Goal: Information Seeking & Learning: Learn about a topic

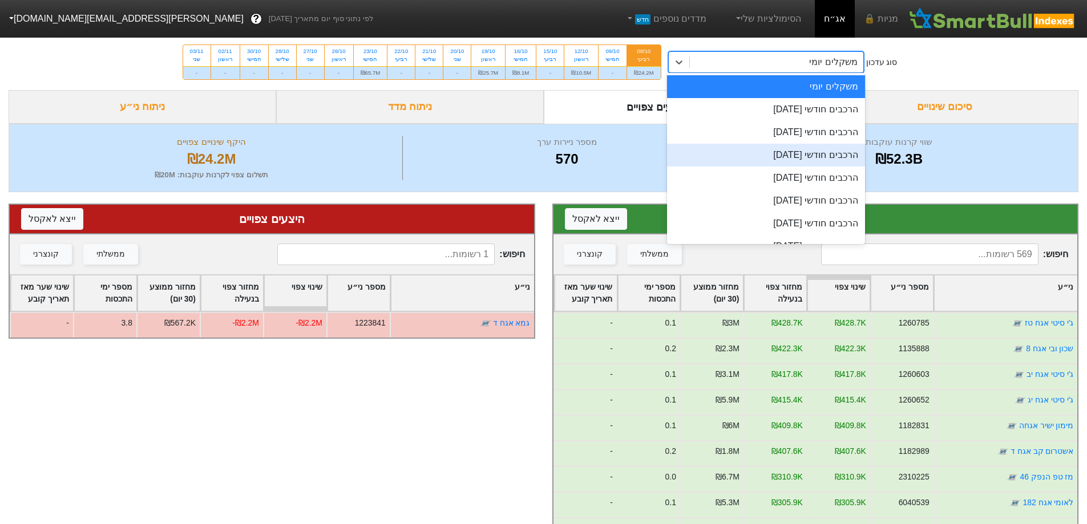
click at [848, 156] on div "הרכבים חודשי [DATE]" at bounding box center [766, 155] width 198 height 23
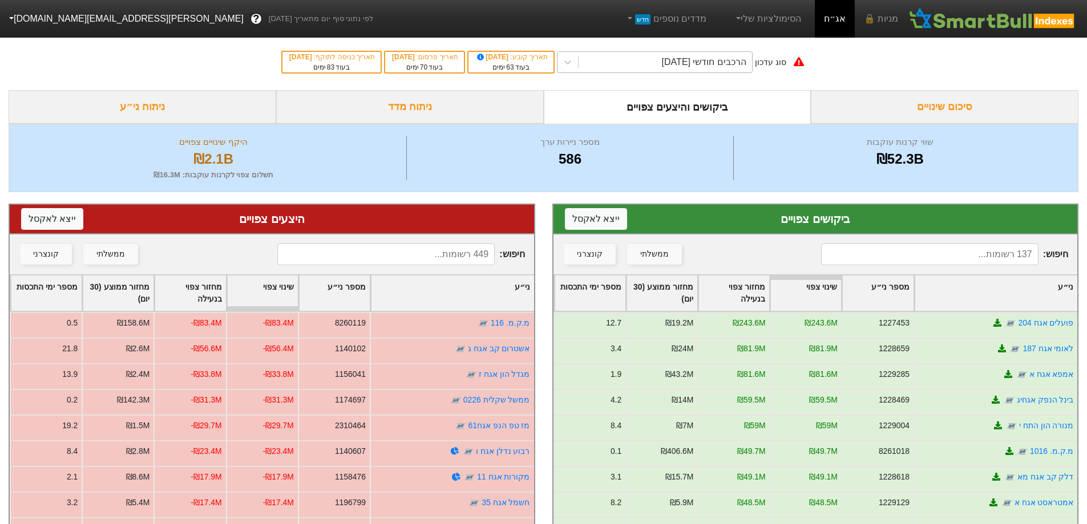
drag, startPoint x: 748, startPoint y: 62, endPoint x: 742, endPoint y: 72, distance: 12.0
click at [746, 62] on div "הרכבים חודשי [DATE]" at bounding box center [704, 62] width 84 height 14
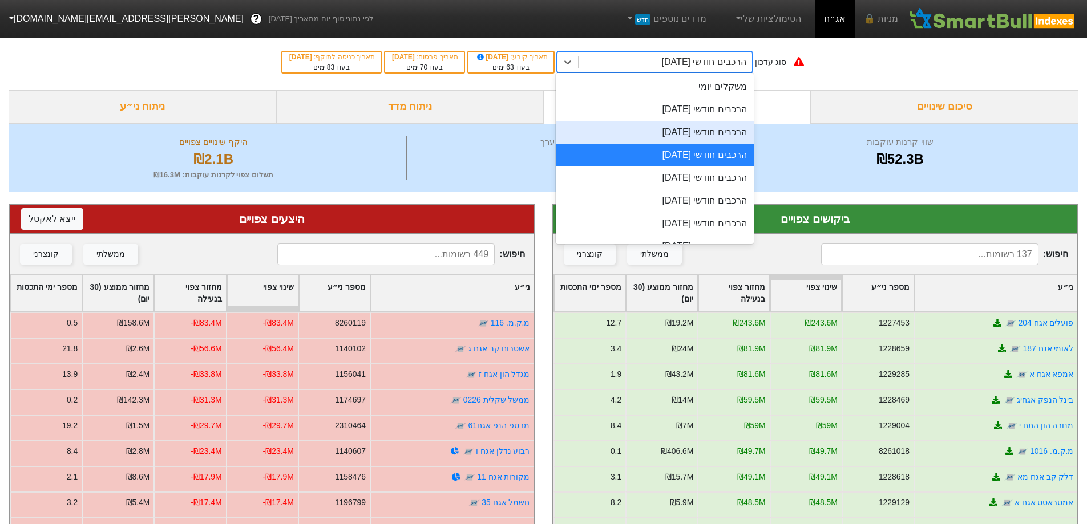
click at [718, 134] on div "הרכבים חודשי [DATE]" at bounding box center [655, 132] width 198 height 23
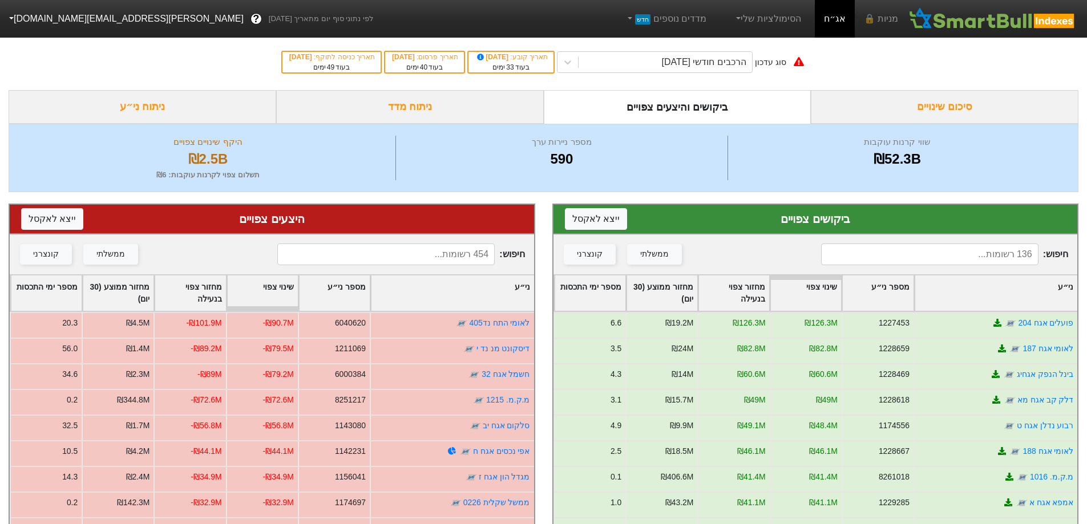
click at [978, 258] on input at bounding box center [929, 255] width 217 height 22
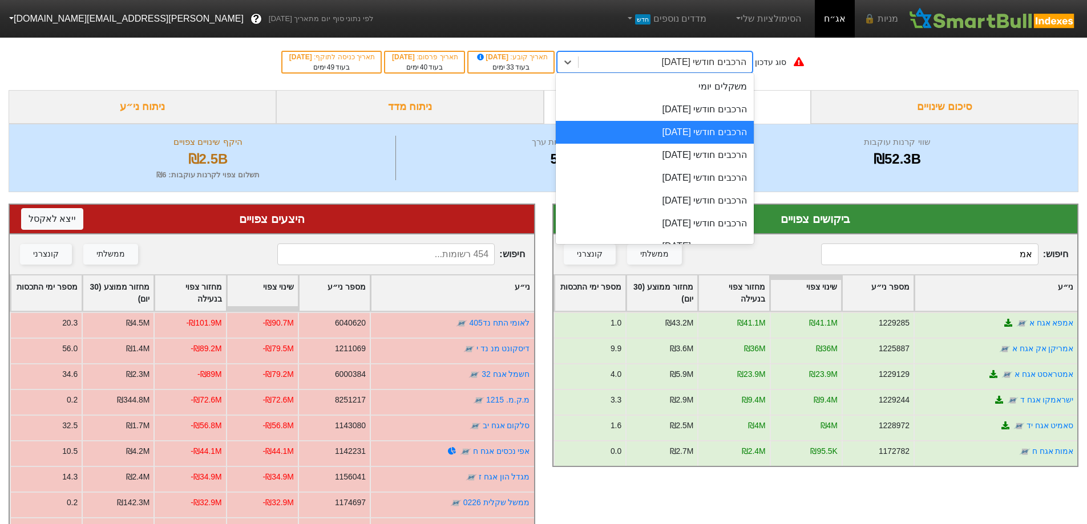
click at [705, 61] on div "הרכבים חודשי [DATE]" at bounding box center [704, 62] width 84 height 14
click at [694, 114] on div "הרכבים חודשי [DATE]" at bounding box center [655, 109] width 198 height 23
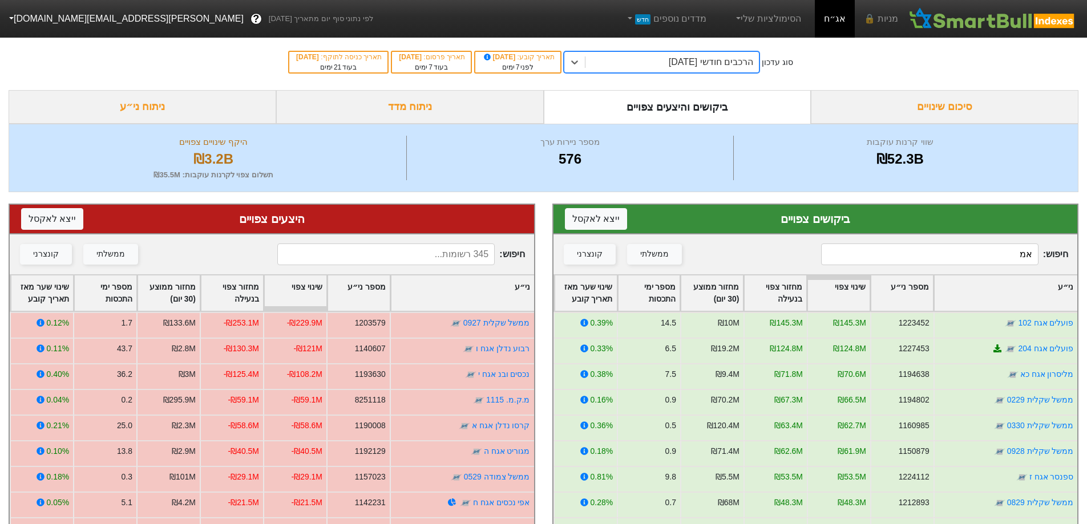
click at [943, 257] on input "אמ" at bounding box center [929, 255] width 217 height 22
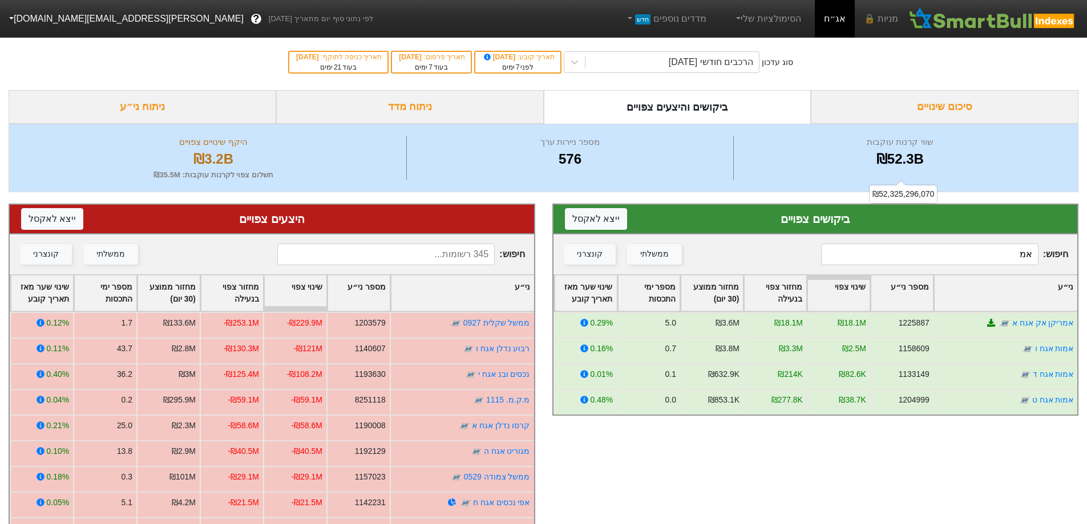
type input "א"
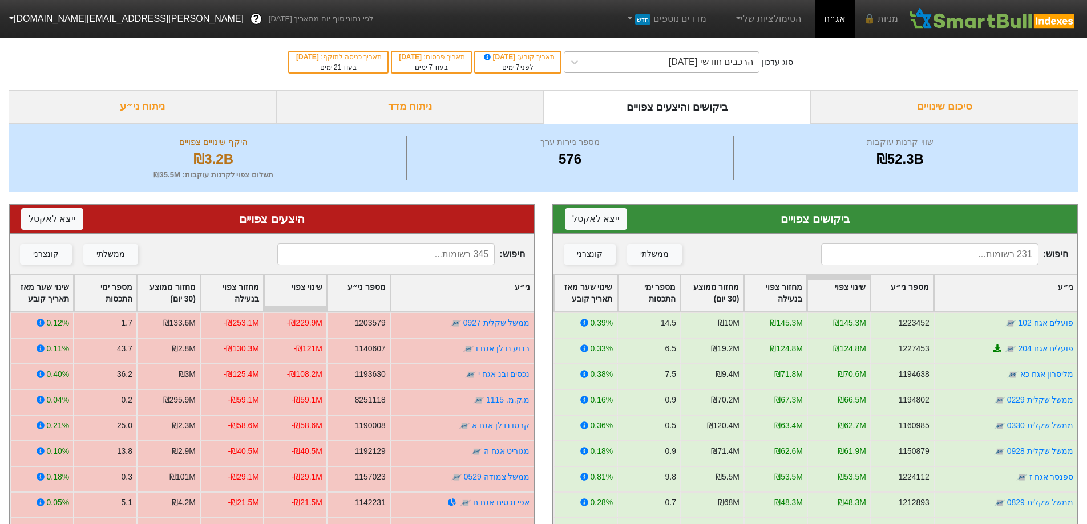
click at [742, 56] on div "הרכבים חודשי [DATE]" at bounding box center [710, 62] width 84 height 14
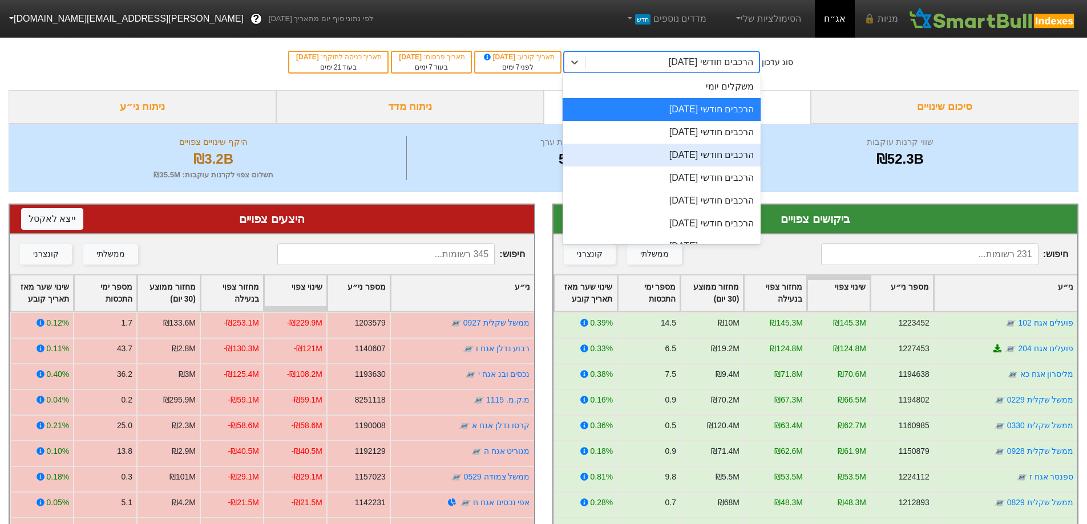
click at [717, 157] on div "הרכבים חודשי [DATE]" at bounding box center [661, 155] width 198 height 23
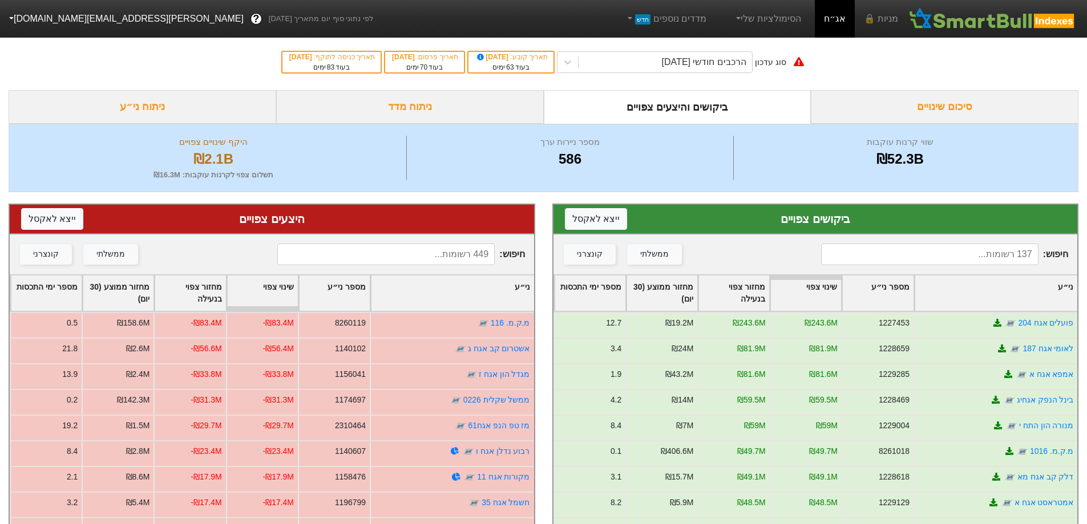
click at [975, 258] on input at bounding box center [929, 255] width 217 height 22
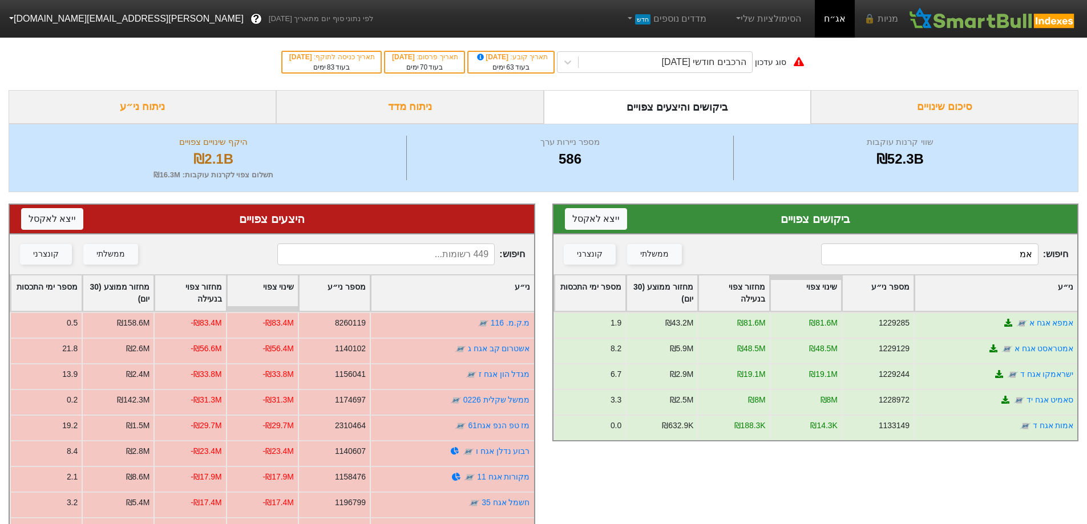
type input "א"
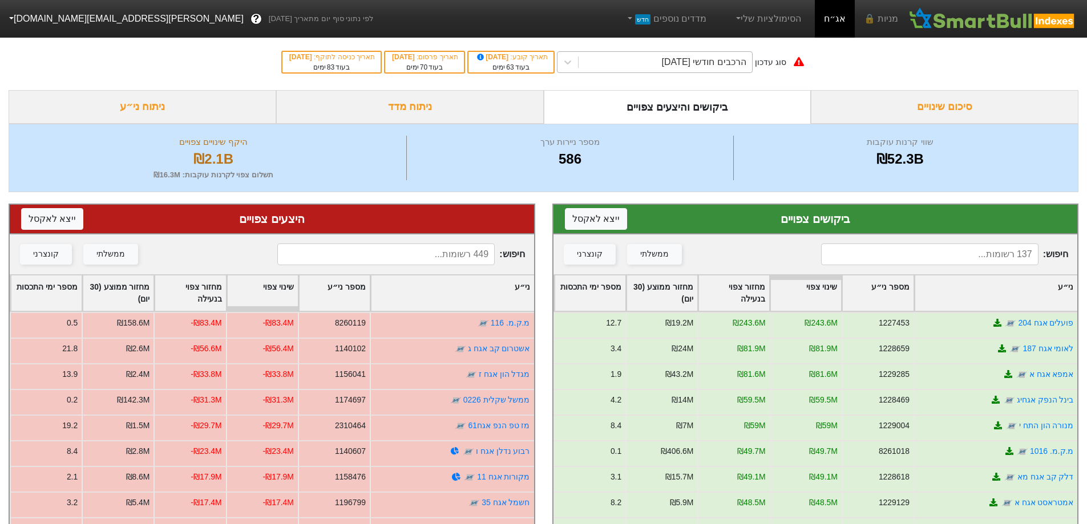
click at [708, 55] on div "הרכבים חודשי [DATE]" at bounding box center [704, 62] width 84 height 14
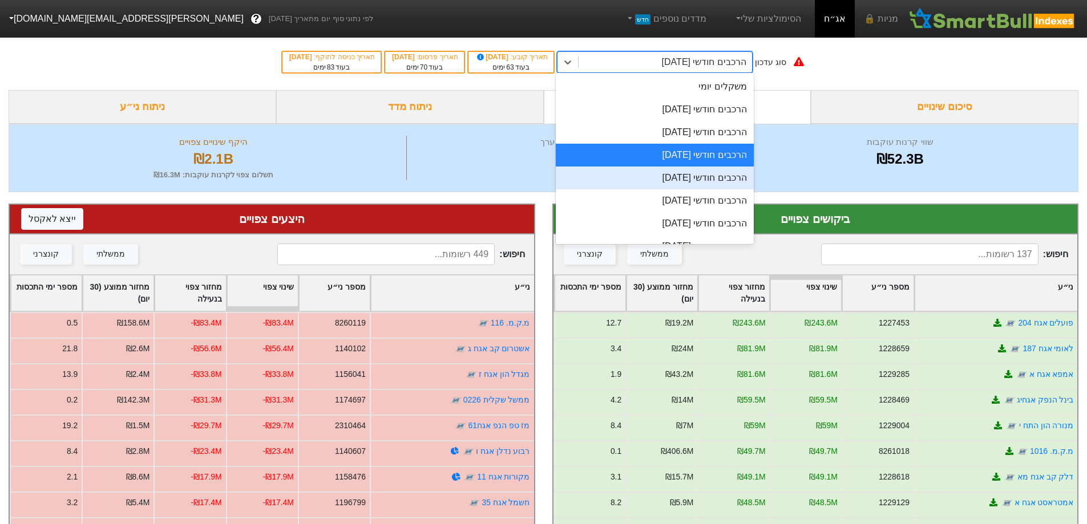
click at [698, 181] on div "הרכבים חודשי [DATE]" at bounding box center [655, 178] width 198 height 23
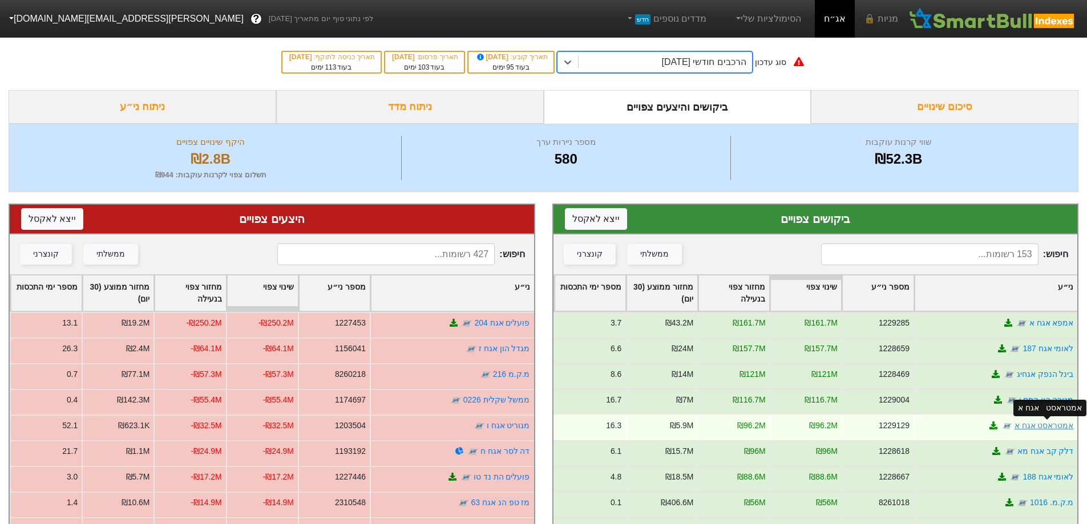
click at [1059, 422] on link "אמטראסט אגח א" at bounding box center [1043, 425] width 59 height 9
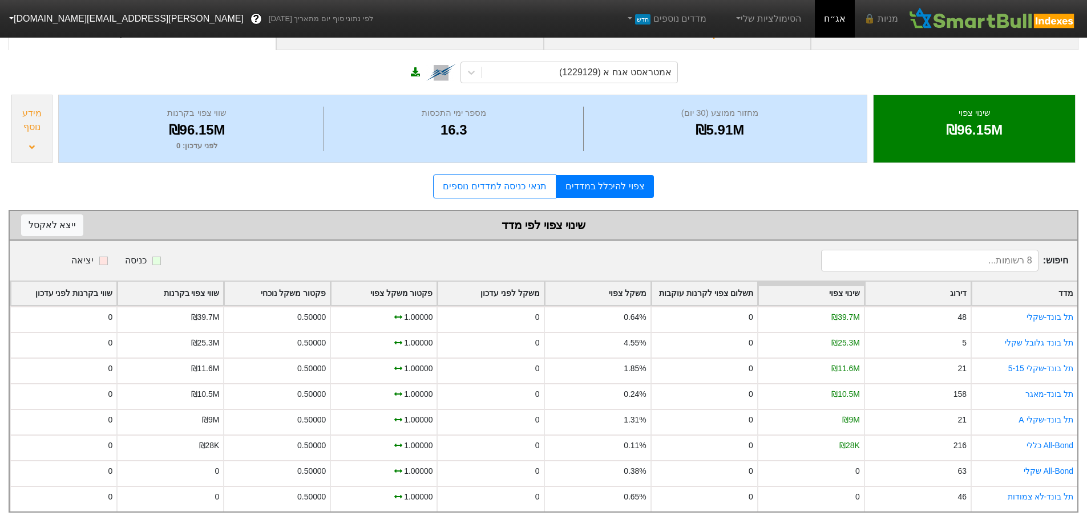
scroll to position [82, 0]
click at [27, 134] on div "מידע נוסף" at bounding box center [31, 129] width 41 height 68
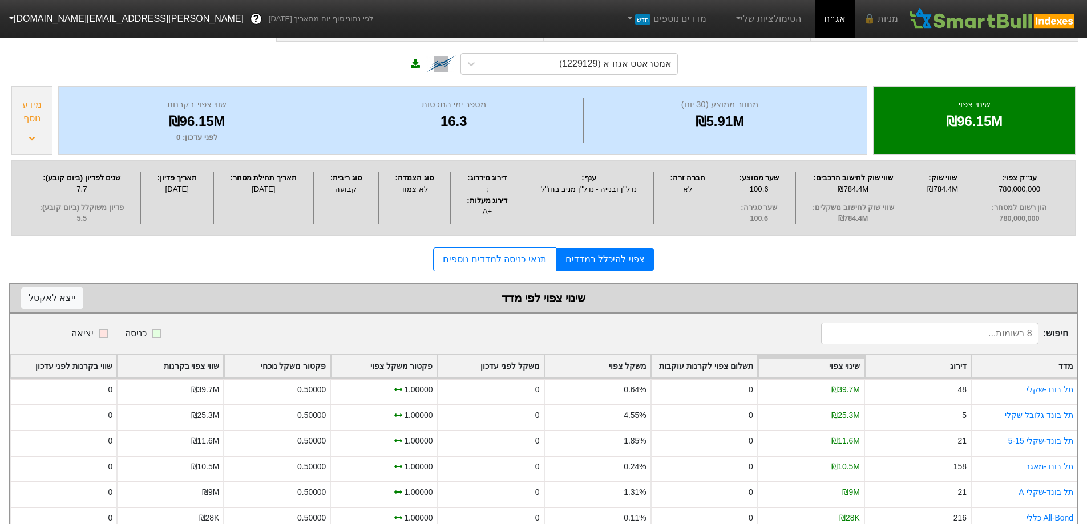
click at [33, 111] on div "מידע נוסף" at bounding box center [32, 111] width 34 height 27
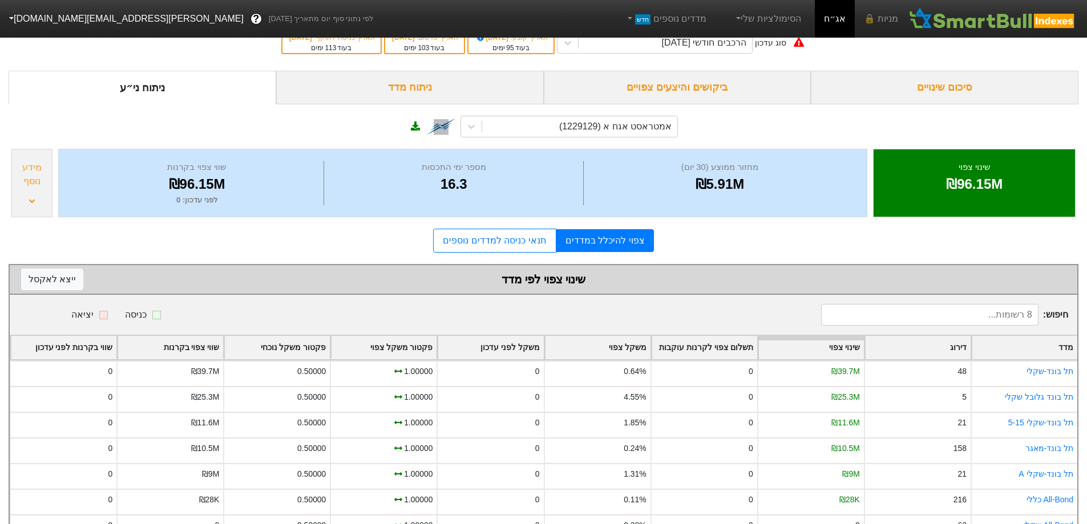
scroll to position [0, 0]
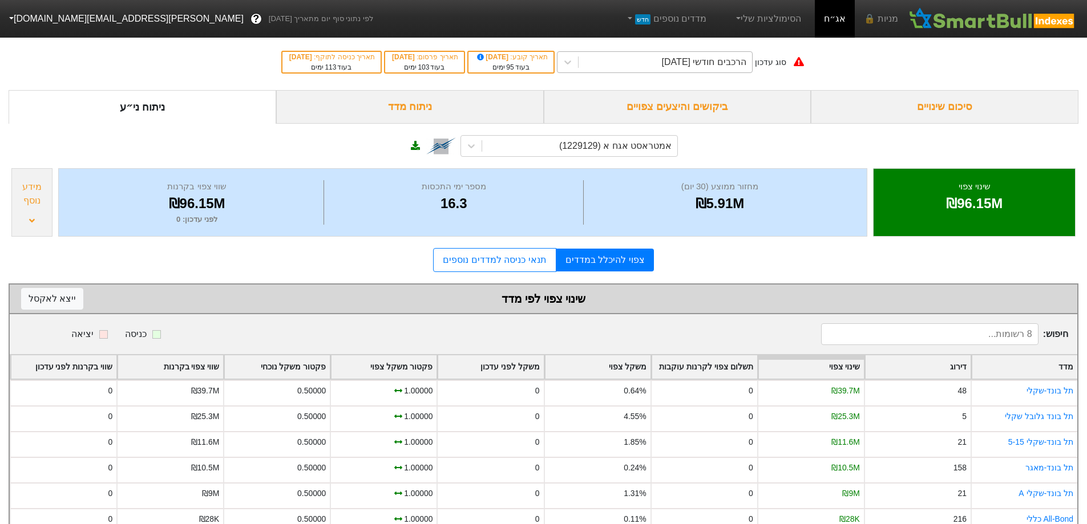
click at [738, 61] on div "הרכבים חודשי [DATE]" at bounding box center [704, 62] width 84 height 14
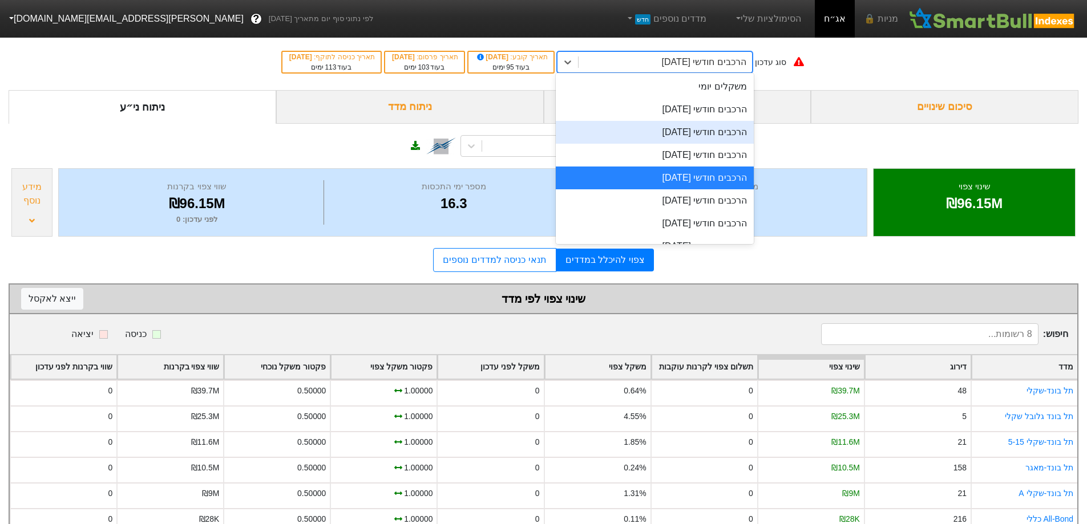
click at [718, 131] on div "הרכבים חודשי [DATE]" at bounding box center [655, 132] width 198 height 23
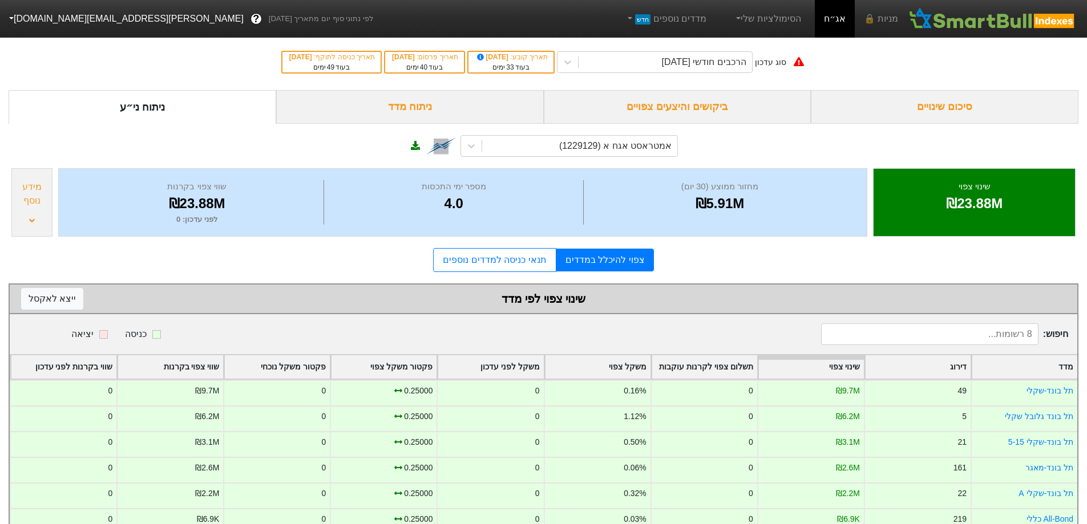
click at [742, 116] on div "ביקושים והיצעים צפויים" at bounding box center [678, 107] width 268 height 34
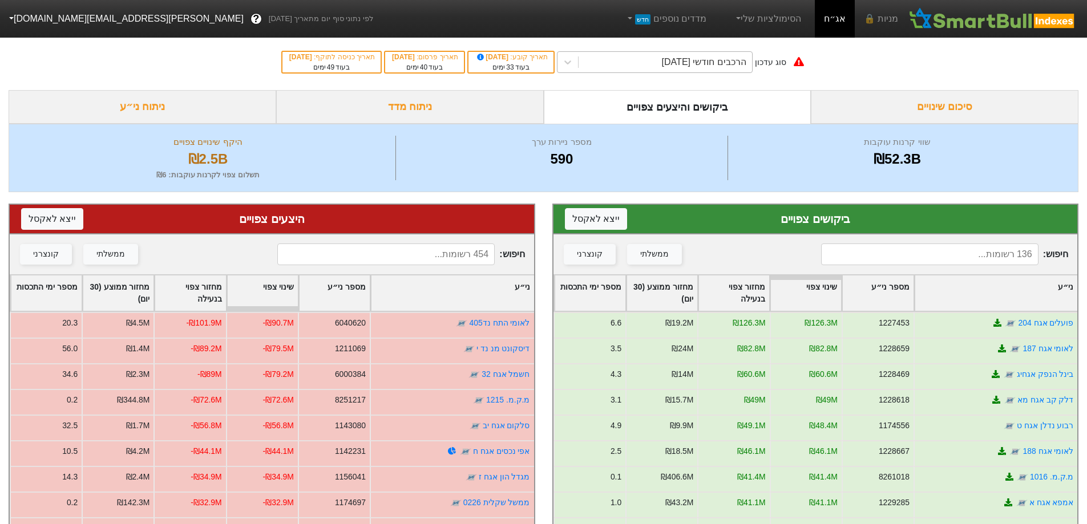
click at [737, 67] on div "הרכבים חודשי [DATE]" at bounding box center [704, 62] width 84 height 14
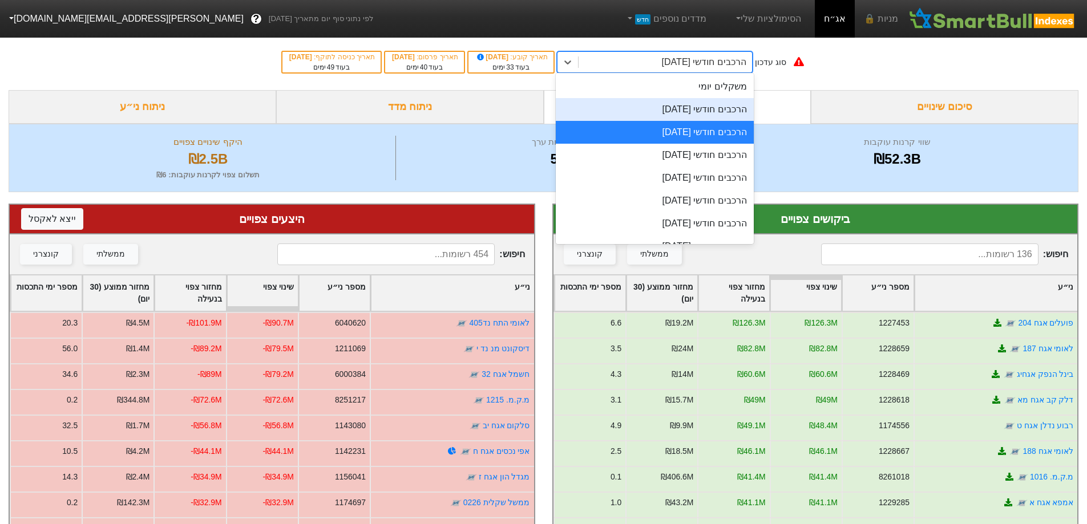
click at [863, 191] on div "שווי קרנות עוקבות ₪52.3B מספר ניירות ערך 590 היקף שינויים צפויים ₪2.5B תשלום צפ…" at bounding box center [543, 158] width 1069 height 68
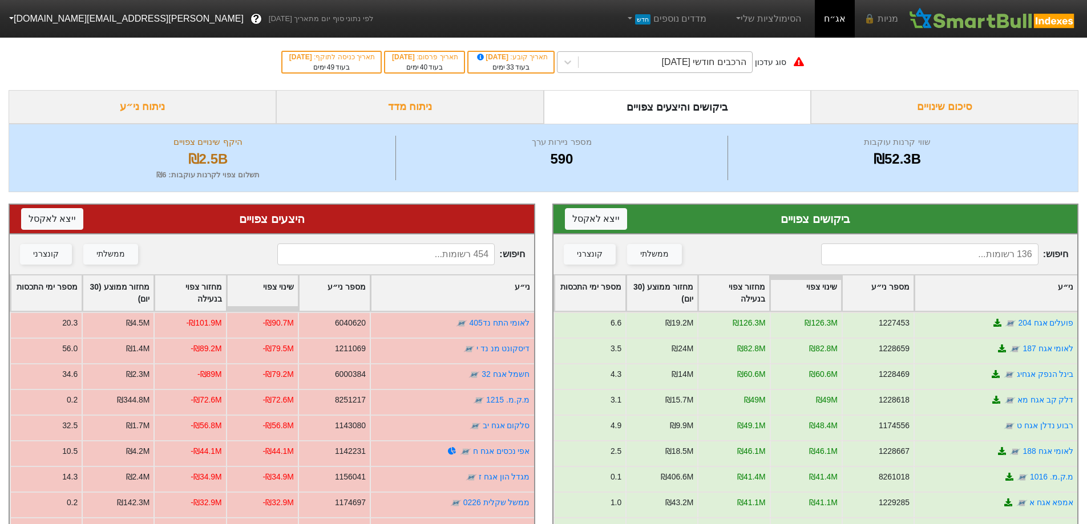
click at [732, 63] on div "הרכבים חודשי [DATE]" at bounding box center [704, 62] width 84 height 14
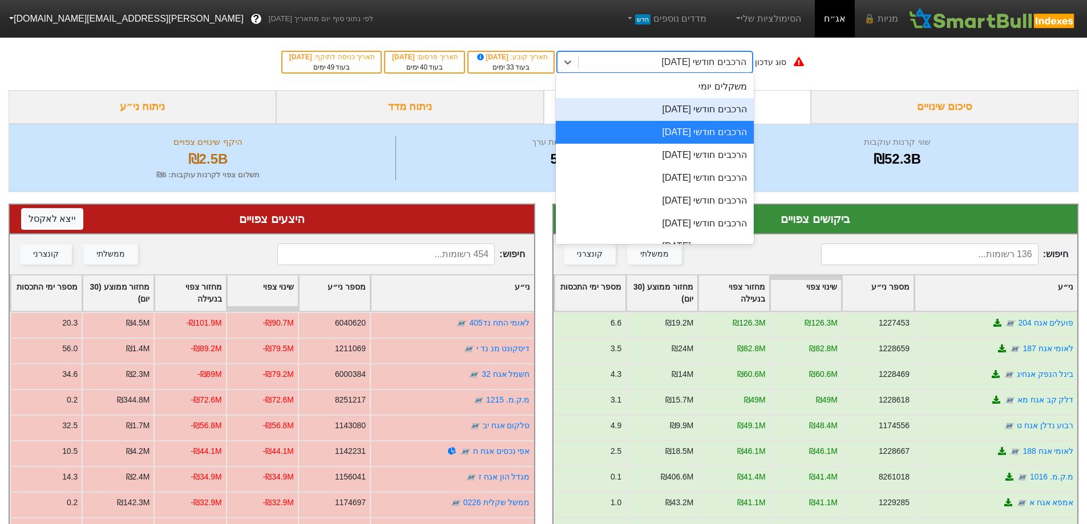
click at [918, 91] on div "סיכום שינויים" at bounding box center [945, 107] width 268 height 34
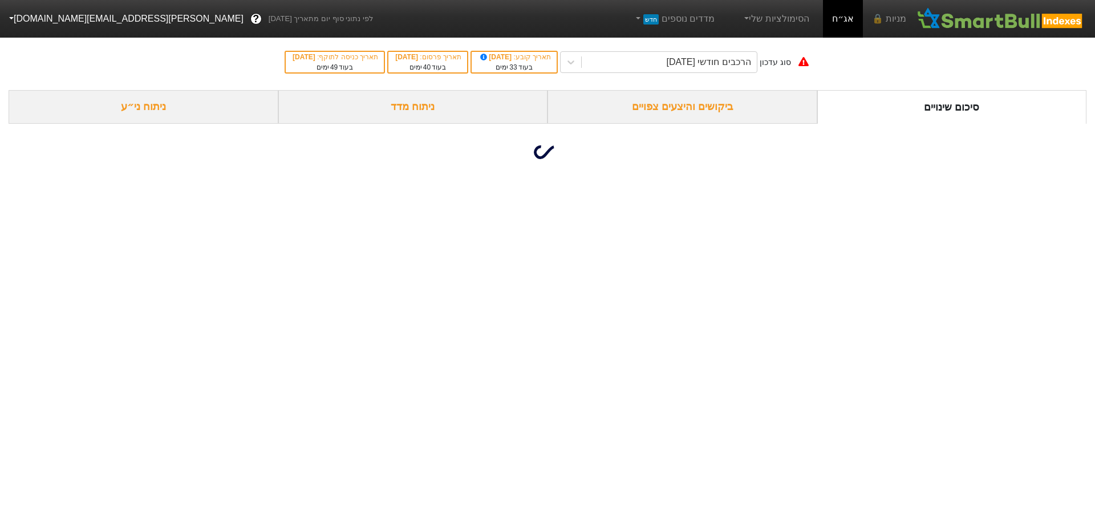
click at [706, 100] on div "ביקושים והיצעים צפויים" at bounding box center [683, 107] width 270 height 34
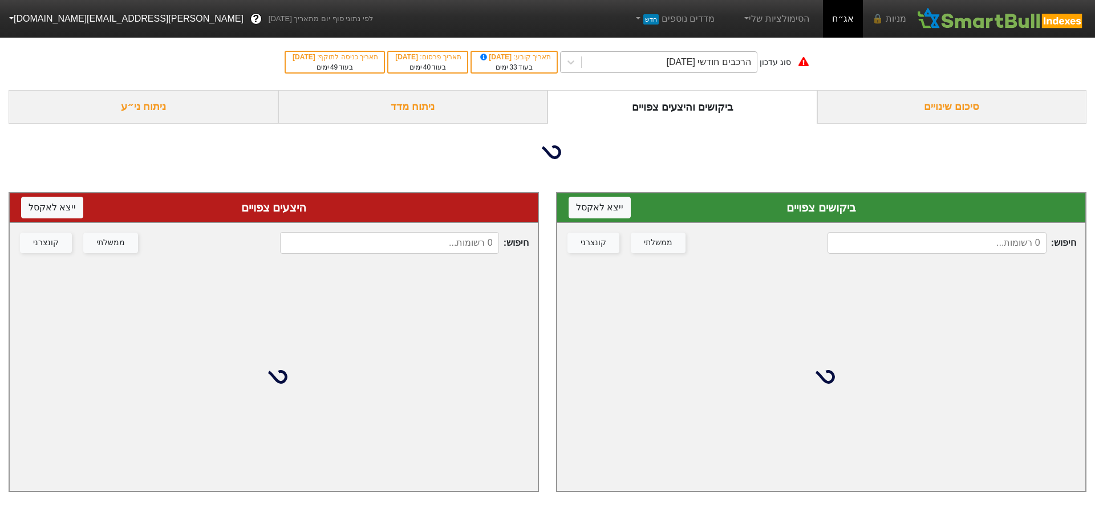
click at [724, 64] on div "הרכבים חודשי [DATE]" at bounding box center [708, 62] width 84 height 14
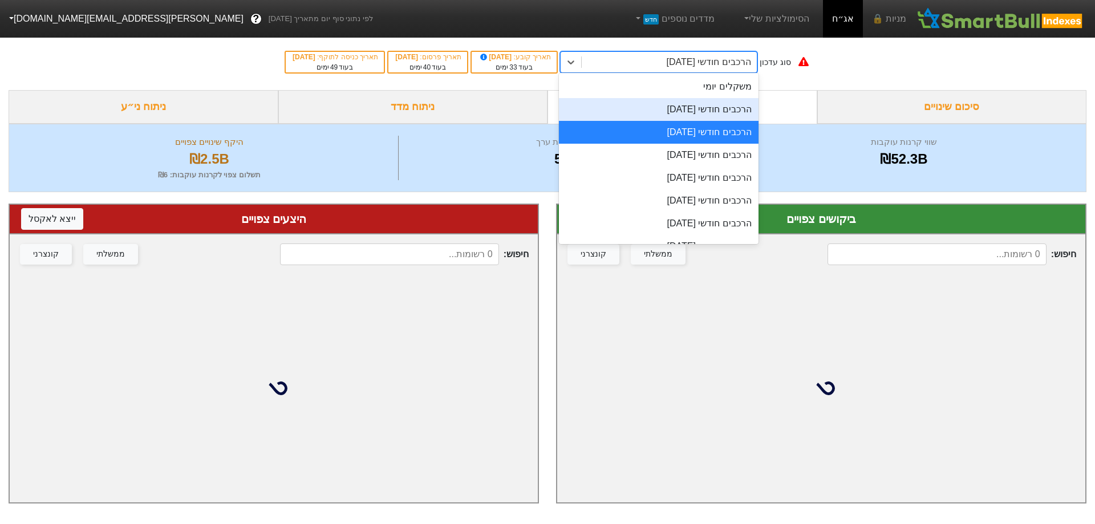
click at [716, 100] on div "הרכבים חודשי [DATE]" at bounding box center [659, 109] width 200 height 23
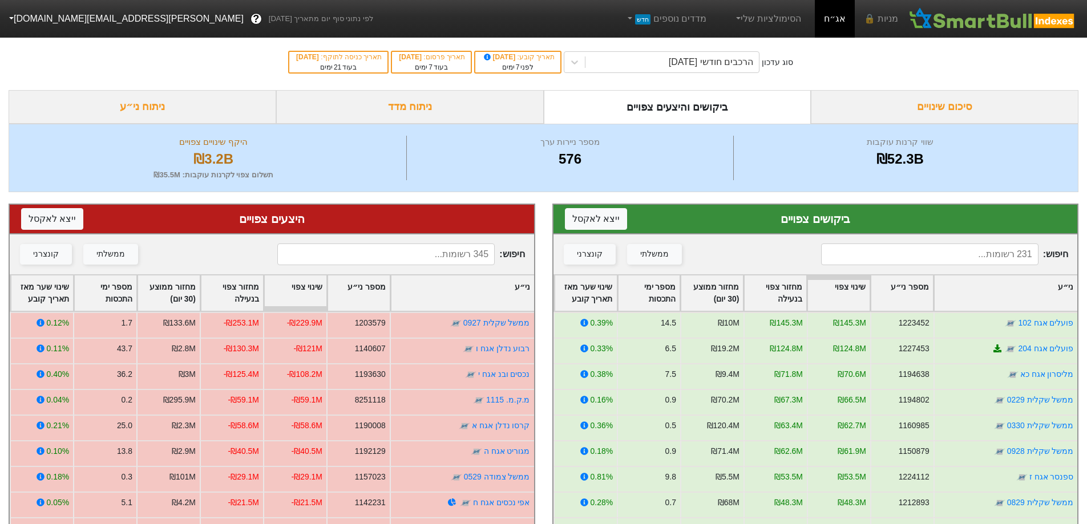
drag, startPoint x: 665, startPoint y: 48, endPoint x: 666, endPoint y: 68, distance: 20.5
click at [665, 48] on div "סוג עדכון הרכבים חודשי [DATE] תאריך קובע : [DATE] לפני 7 ימים תאריך פרסום : [DA…" at bounding box center [543, 62] width 1087 height 56
click at [666, 72] on div "הרכבים חודשי [DATE]" at bounding box center [671, 62] width 173 height 21
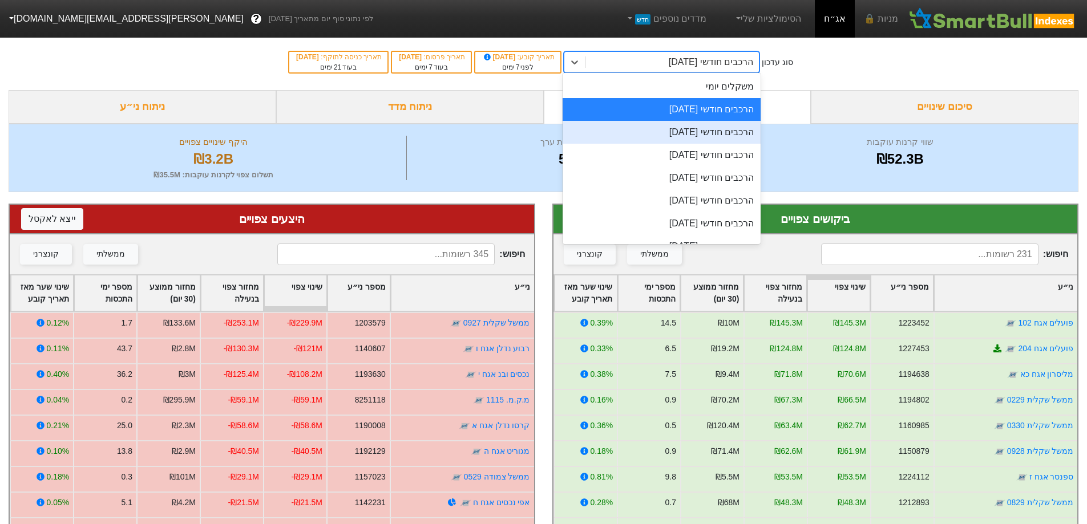
click at [704, 134] on div "הרכבים חודשי [DATE]" at bounding box center [661, 132] width 198 height 23
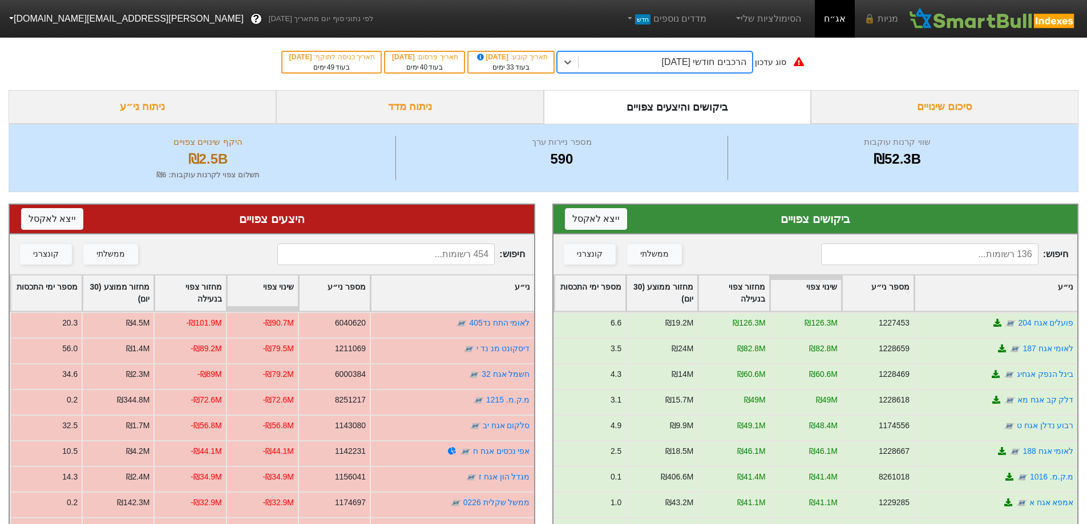
click at [723, 71] on div "הרכבים חודשי [DATE]" at bounding box center [664, 62] width 173 height 21
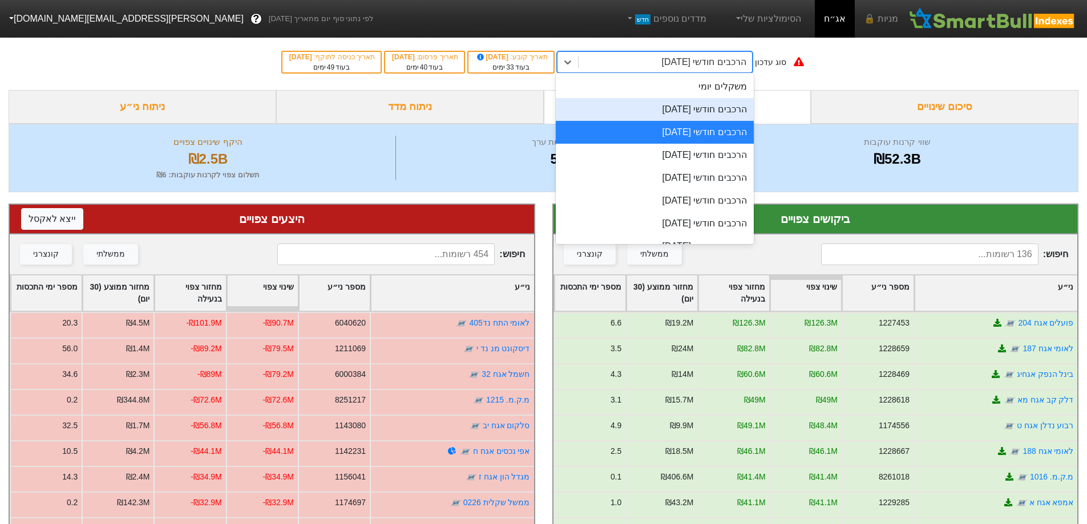
click at [720, 112] on div "הרכבים חודשי [DATE]" at bounding box center [655, 109] width 198 height 23
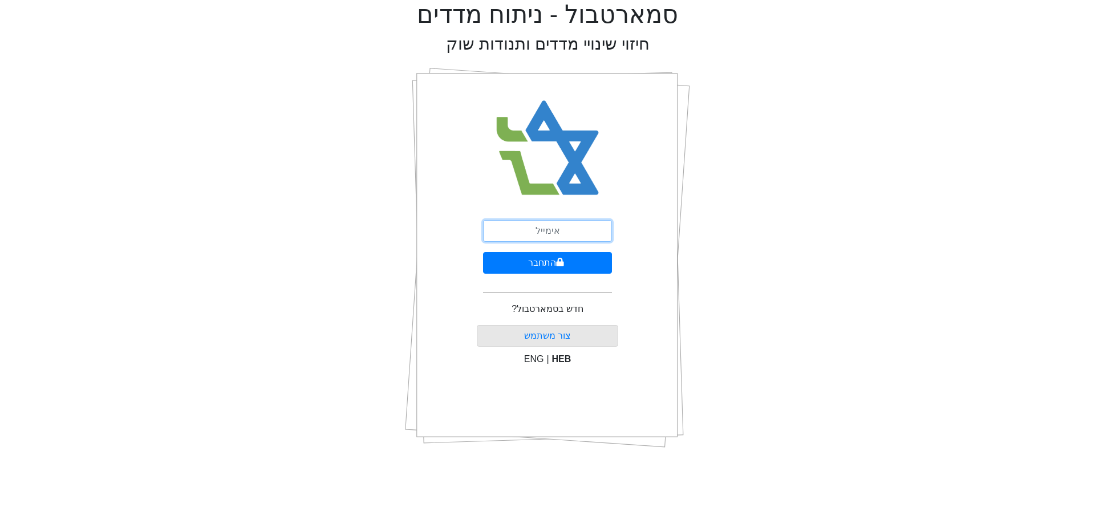
click at [590, 237] on input "email" at bounding box center [547, 231] width 129 height 22
type input "[PERSON_NAME][EMAIL_ADDRESS][DOMAIN_NAME]"
click at [580, 258] on button "התחבר" at bounding box center [547, 263] width 129 height 22
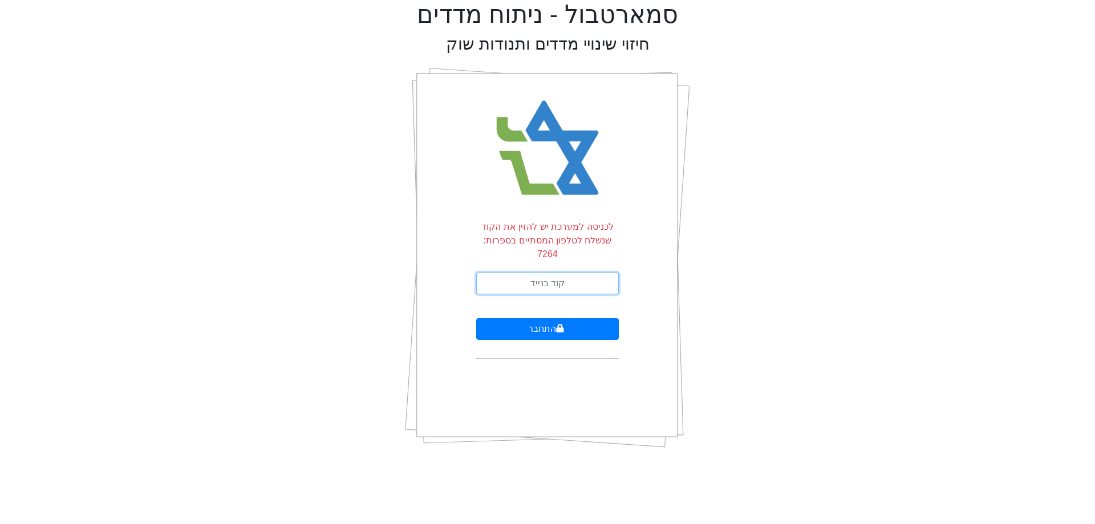
click at [594, 273] on input "text" at bounding box center [547, 284] width 143 height 22
type input "521204"
click at [476, 318] on button "התחבר" at bounding box center [547, 329] width 143 height 22
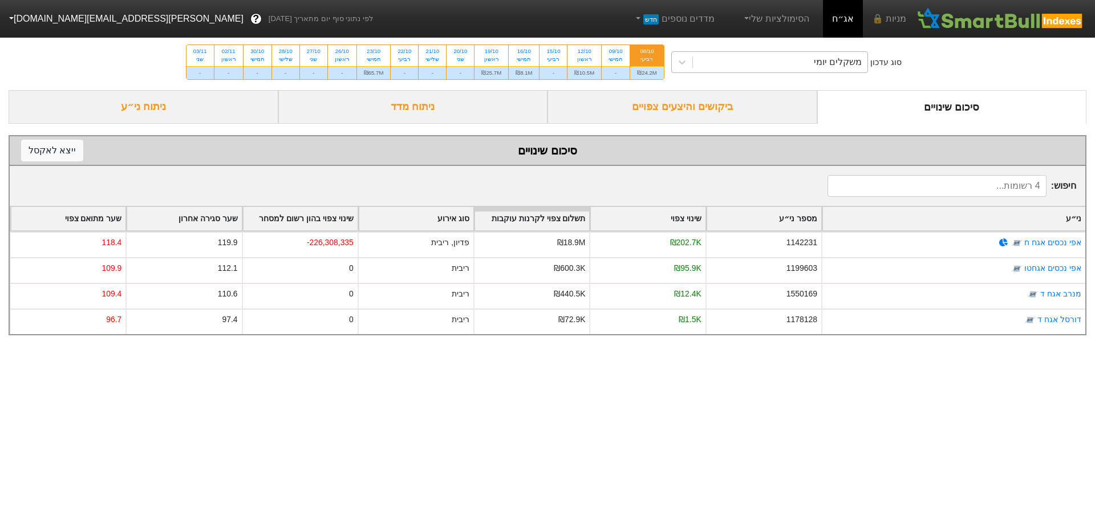
drag, startPoint x: 760, startPoint y: 63, endPoint x: 769, endPoint y: 68, distance: 10.8
click at [762, 63] on div "משקלים יומי" at bounding box center [780, 62] width 175 height 21
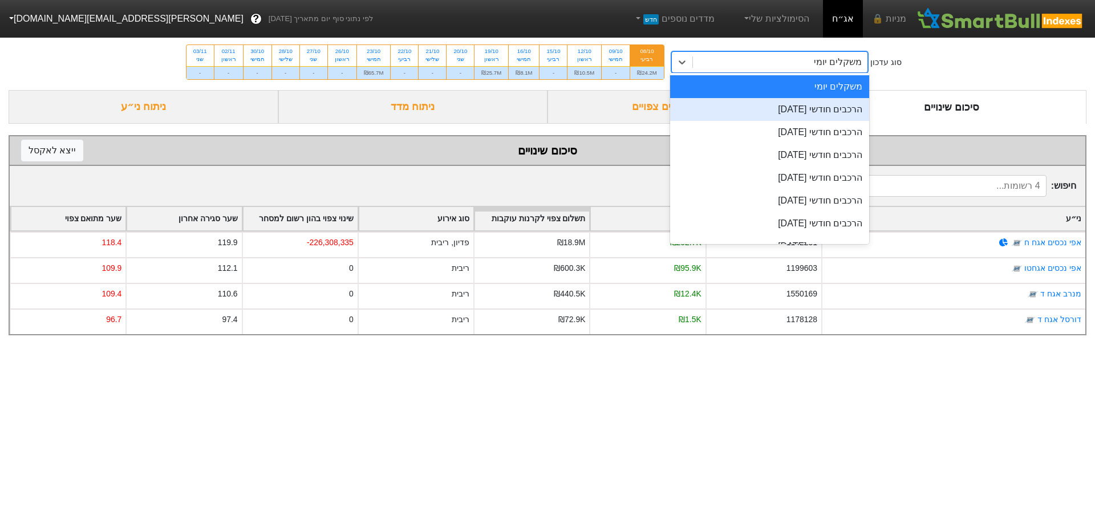
click at [859, 106] on div "הרכבים חודשי [DATE]" at bounding box center [770, 109] width 200 height 23
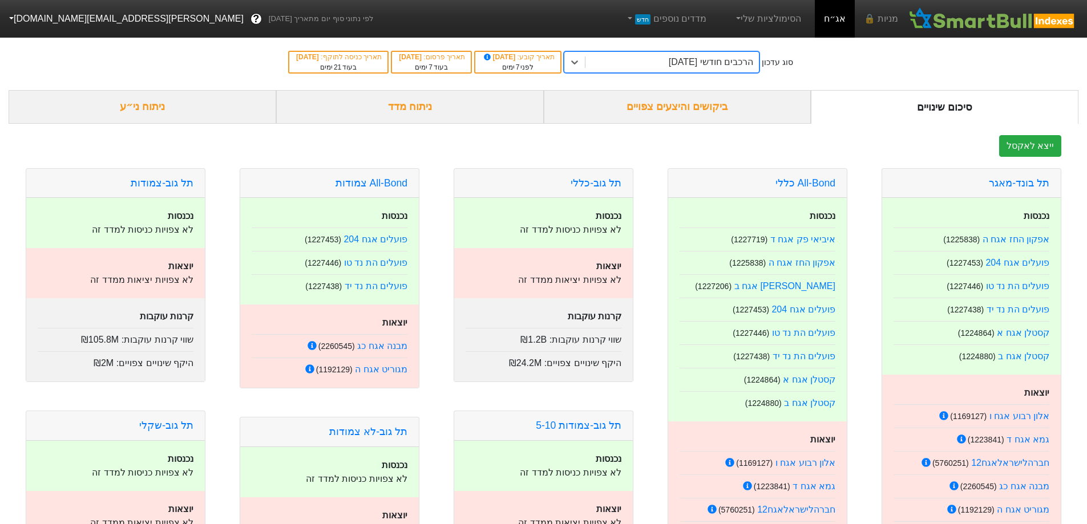
click at [739, 115] on div "ביקושים והיצעים צפויים" at bounding box center [678, 107] width 268 height 34
